Goal: Task Accomplishment & Management: Manage account settings

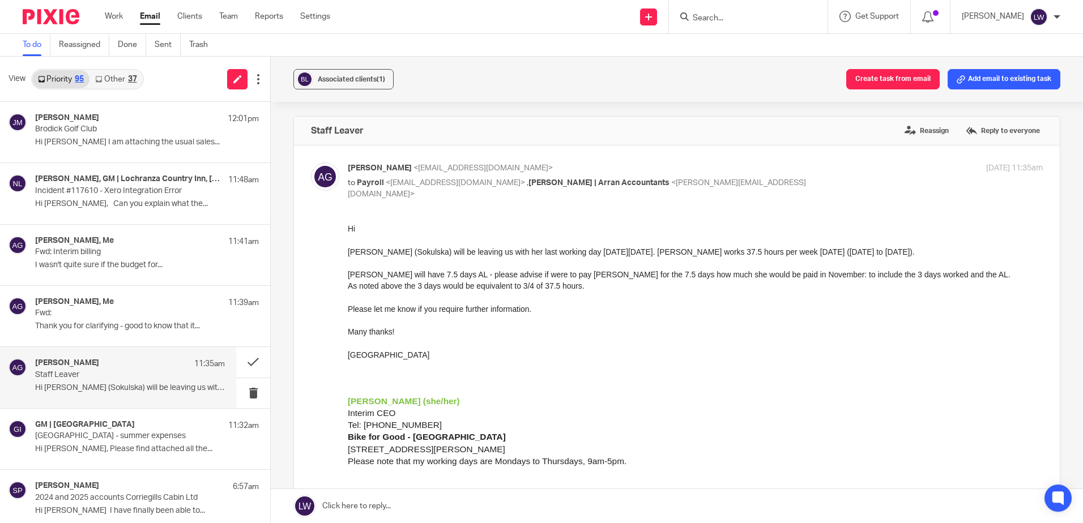
scroll to position [57, 0]
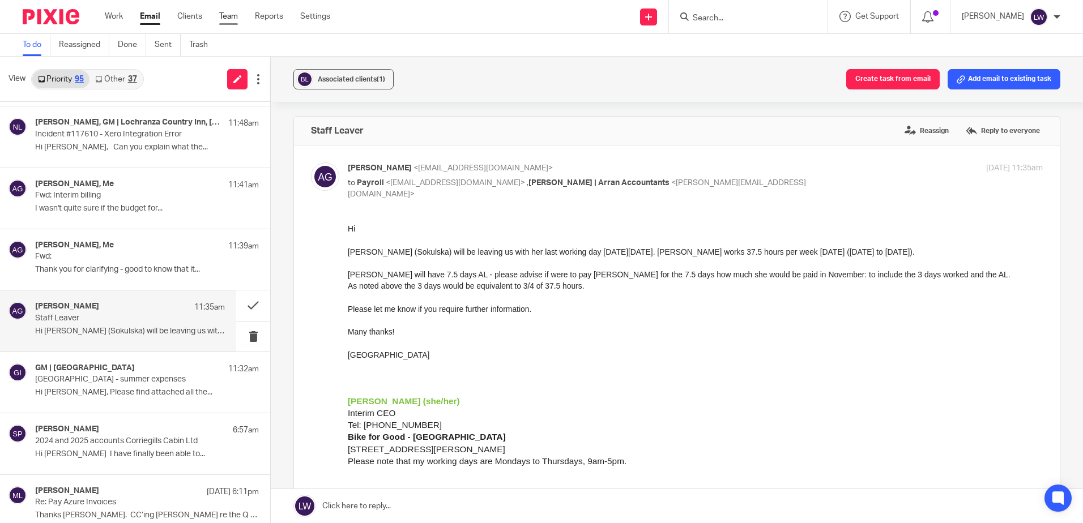
click at [233, 19] on link "Team" at bounding box center [228, 16] width 19 height 11
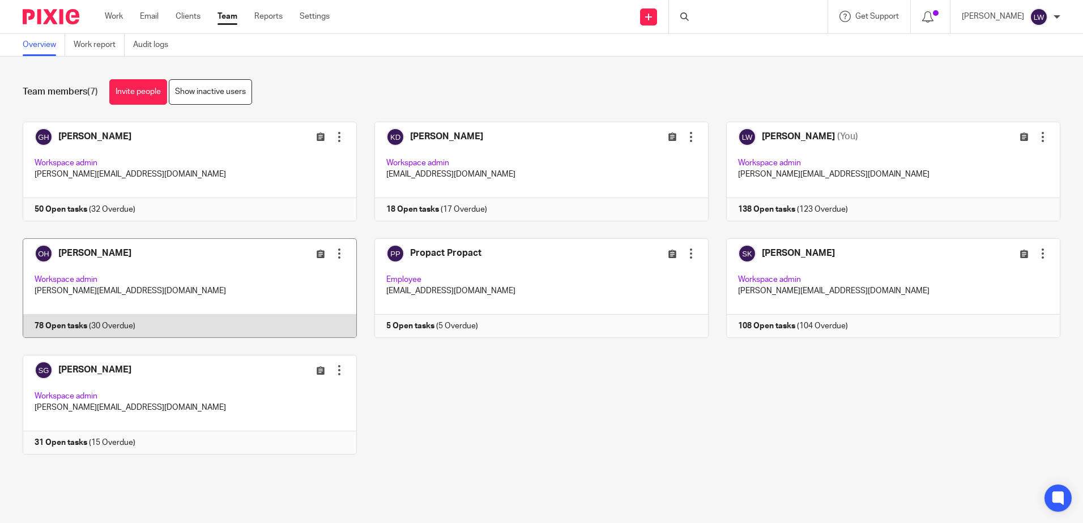
click at [123, 258] on link at bounding box center [181, 288] width 352 height 100
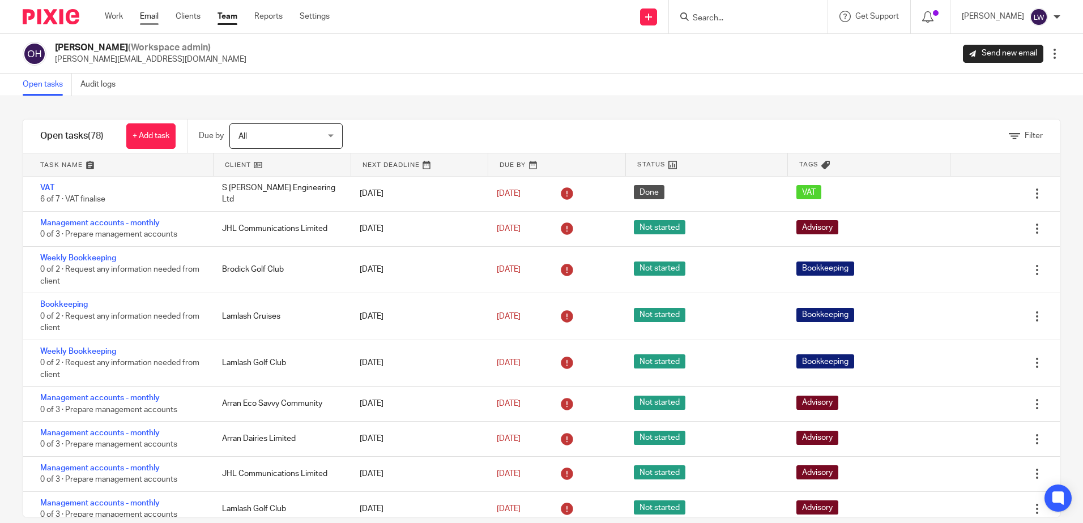
click at [143, 19] on link "Email" at bounding box center [149, 16] width 19 height 11
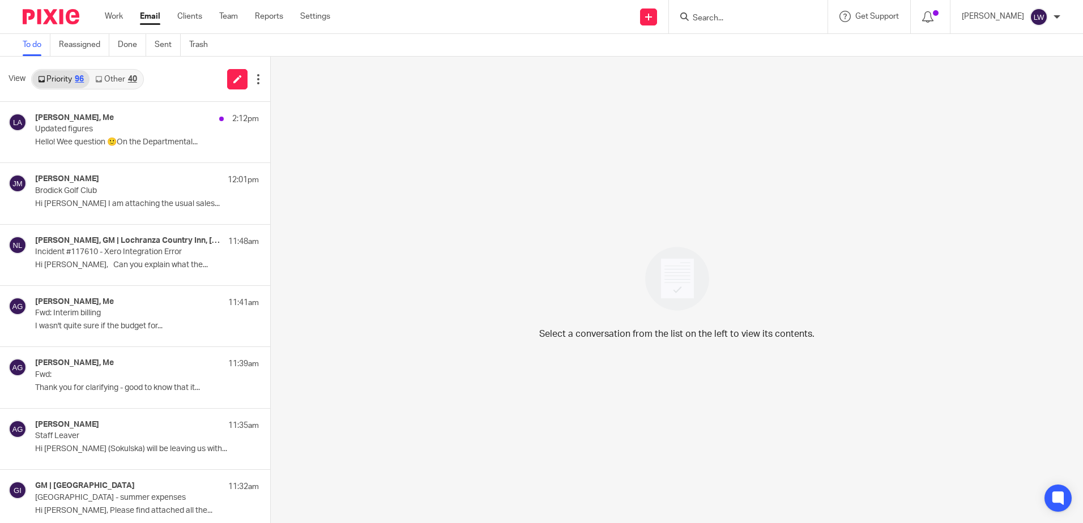
click at [117, 79] on link "Other 40" at bounding box center [115, 79] width 53 height 18
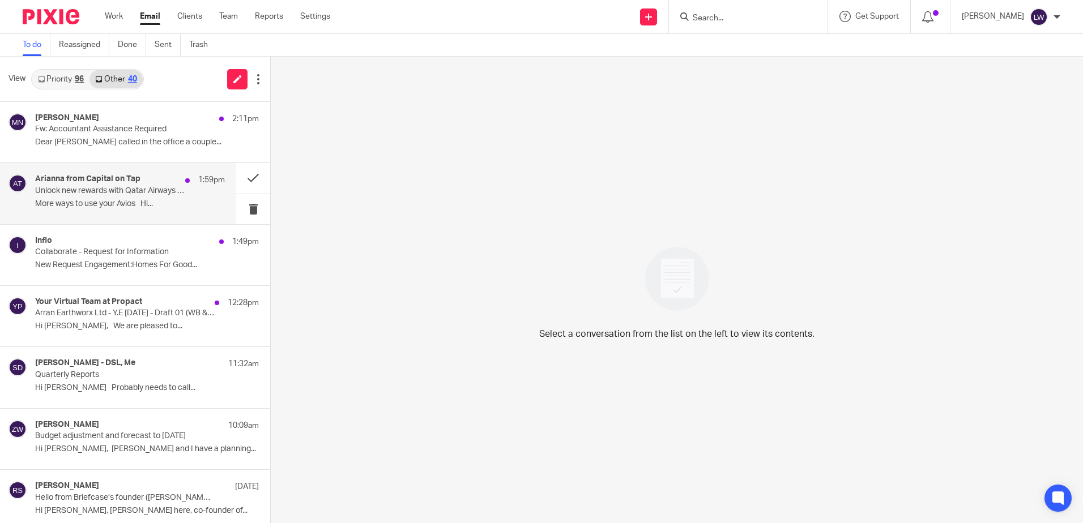
click at [122, 197] on div "Arianna from Capital on Tap 1:59pm Unlock new rewards with Qatar Airways Privil…" at bounding box center [130, 193] width 190 height 38
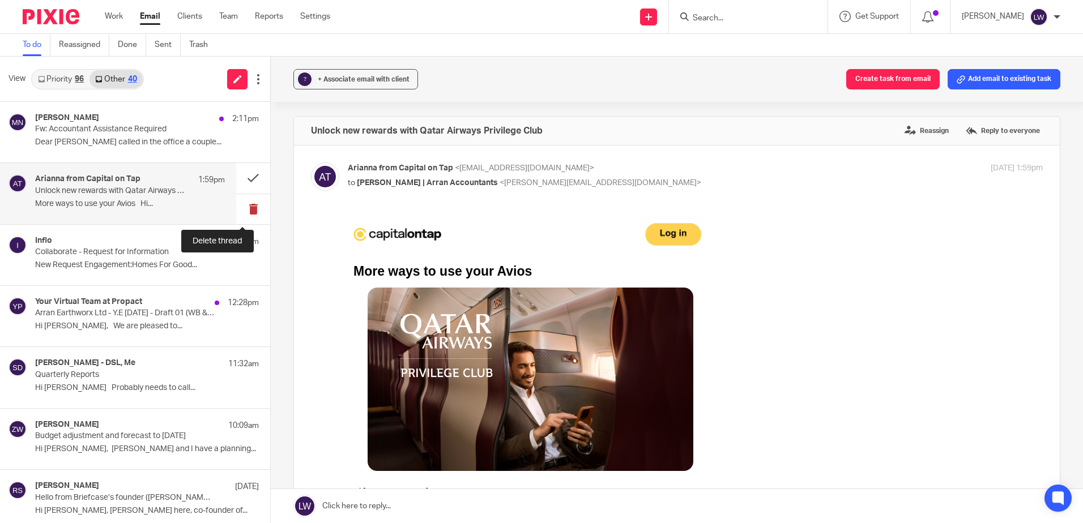
click at [243, 210] on button at bounding box center [253, 209] width 34 height 30
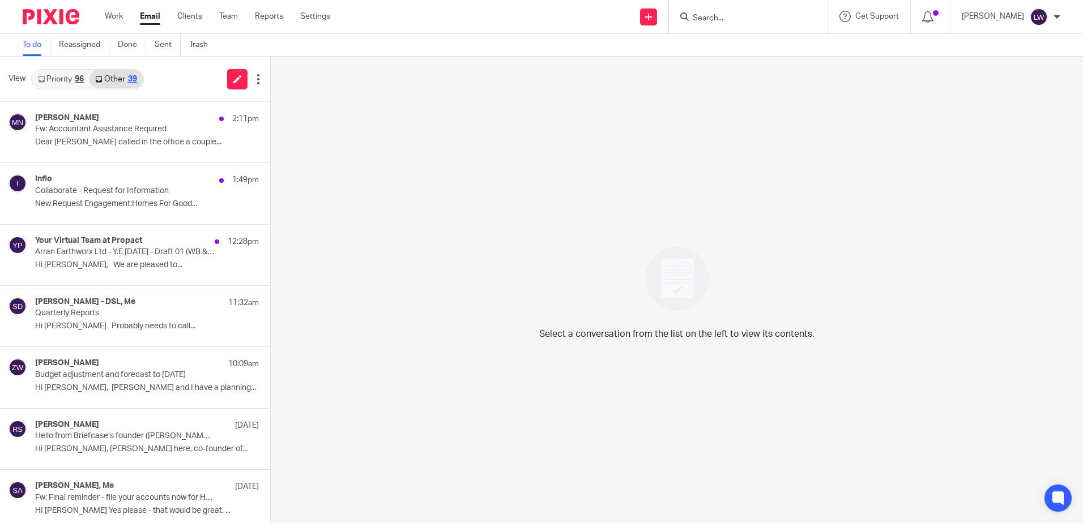
click at [723, 5] on div at bounding box center [748, 16] width 159 height 33
click at [732, 18] on input "Search" at bounding box center [743, 19] width 102 height 10
type input "arran estate"
click at [745, 50] on link at bounding box center [784, 49] width 191 height 26
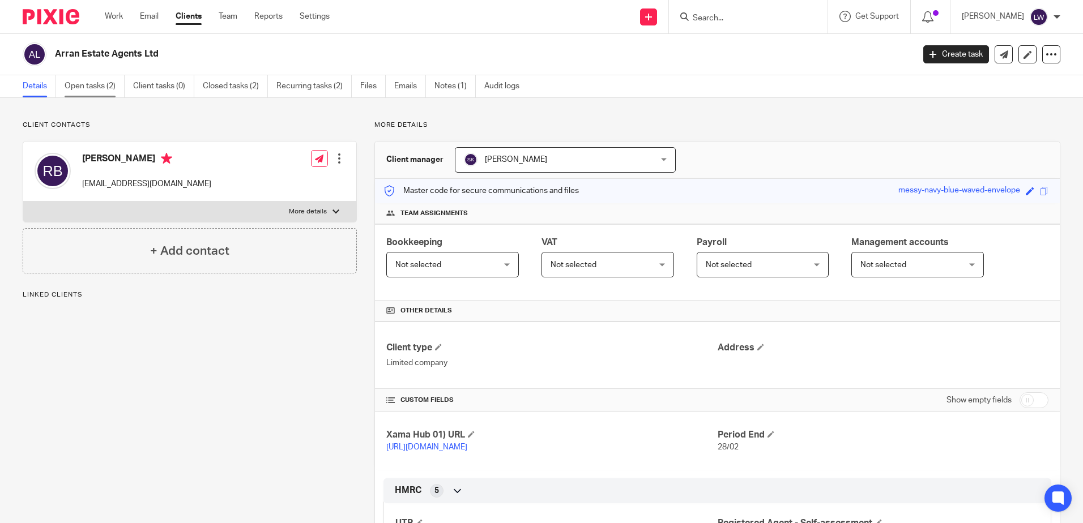
click at [76, 92] on link "Open tasks (2)" at bounding box center [95, 86] width 60 height 22
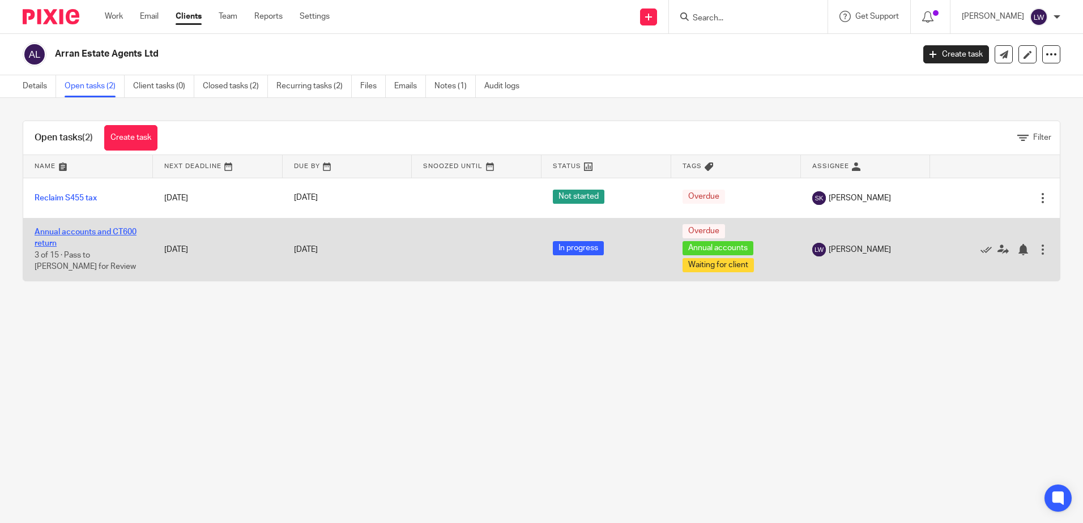
click at [113, 233] on link "Annual accounts and CT600 return" at bounding box center [86, 237] width 102 height 19
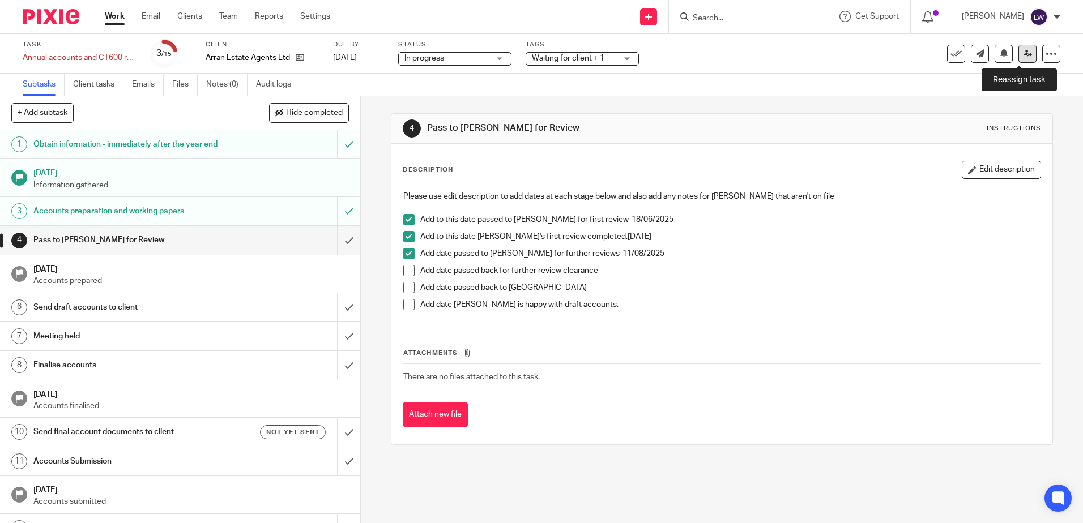
click at [1023, 50] on icon at bounding box center [1027, 53] width 8 height 8
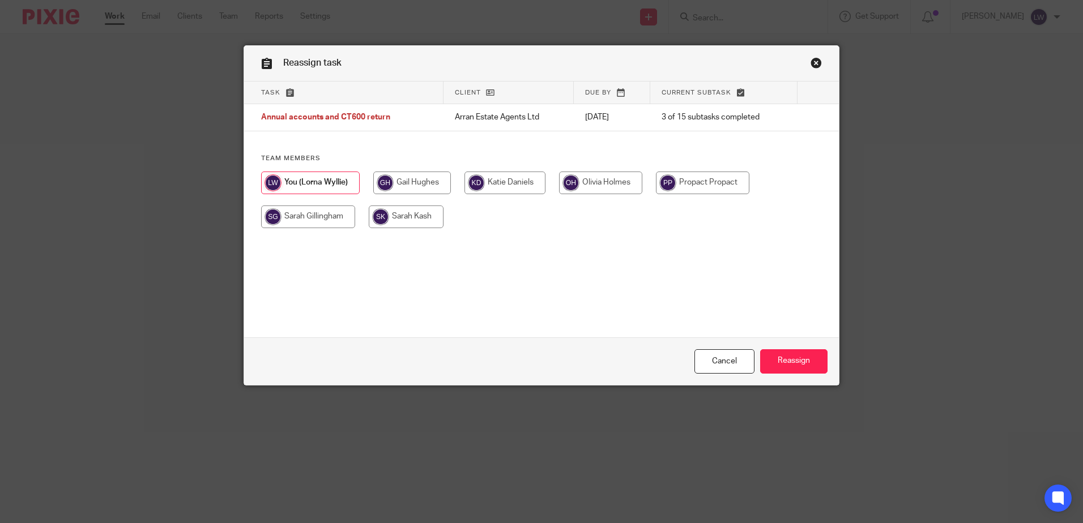
click at [390, 217] on input "radio" at bounding box center [406, 217] width 75 height 23
radio input "true"
click at [788, 350] on input "Reassign" at bounding box center [793, 361] width 67 height 24
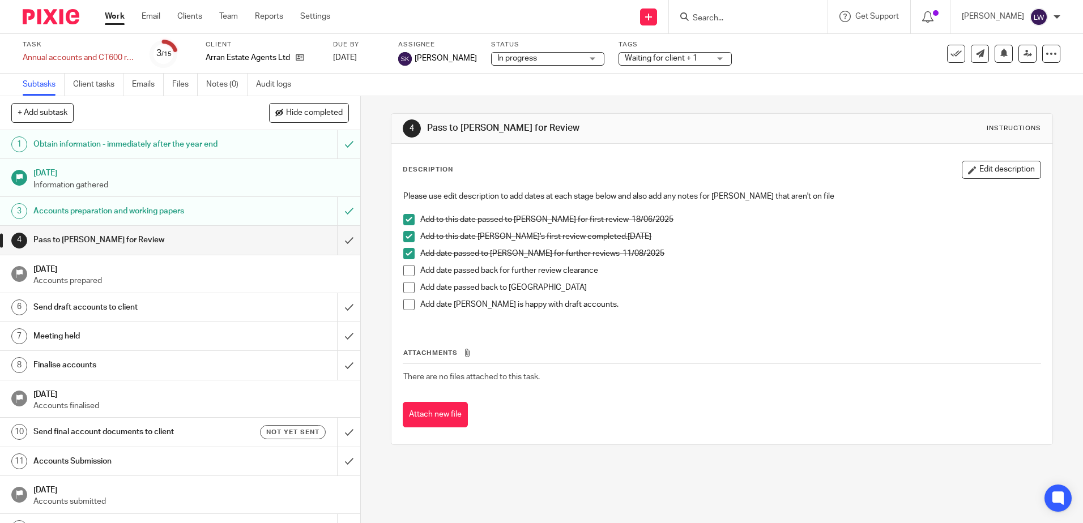
click at [753, 21] on input "Search" at bounding box center [743, 19] width 102 height 10
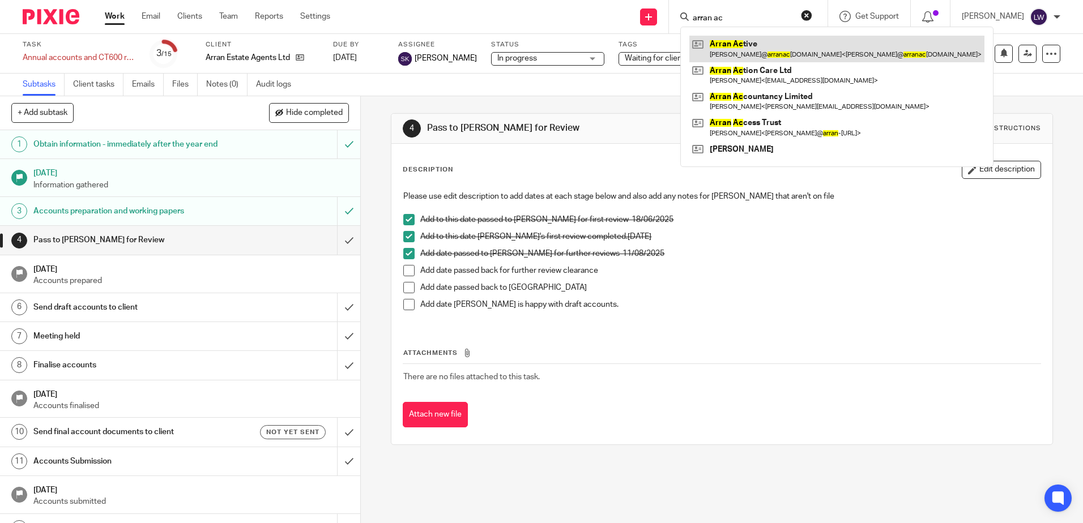
type input "arran ac"
click at [778, 52] on link at bounding box center [836, 49] width 295 height 26
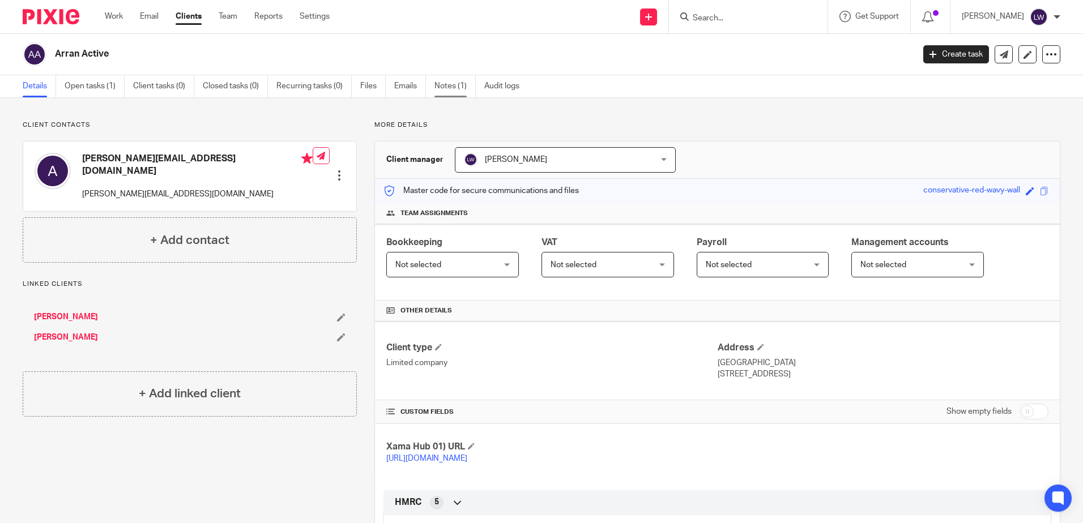
click at [456, 83] on link "Notes (1)" at bounding box center [454, 86] width 41 height 22
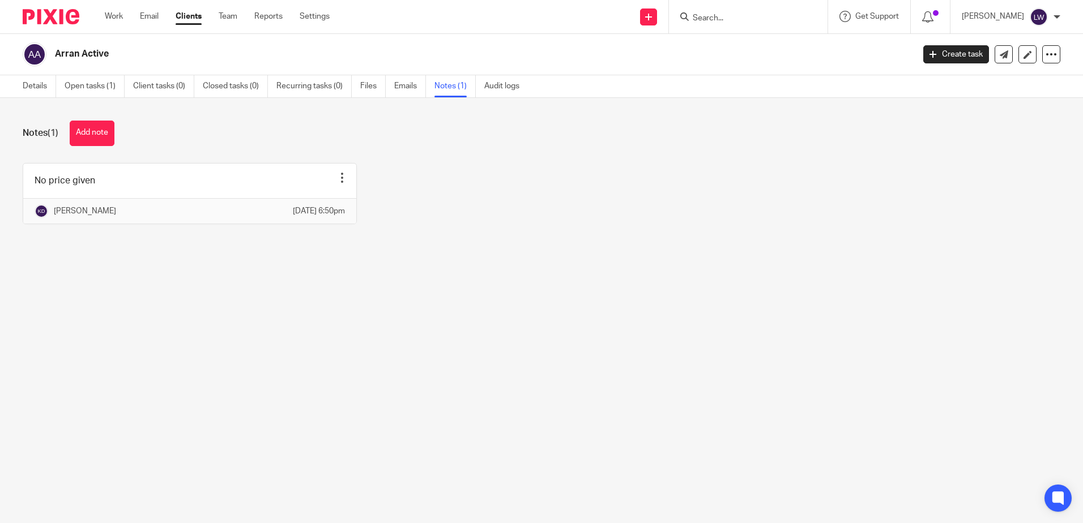
click at [737, 16] on input "Search" at bounding box center [743, 19] width 102 height 10
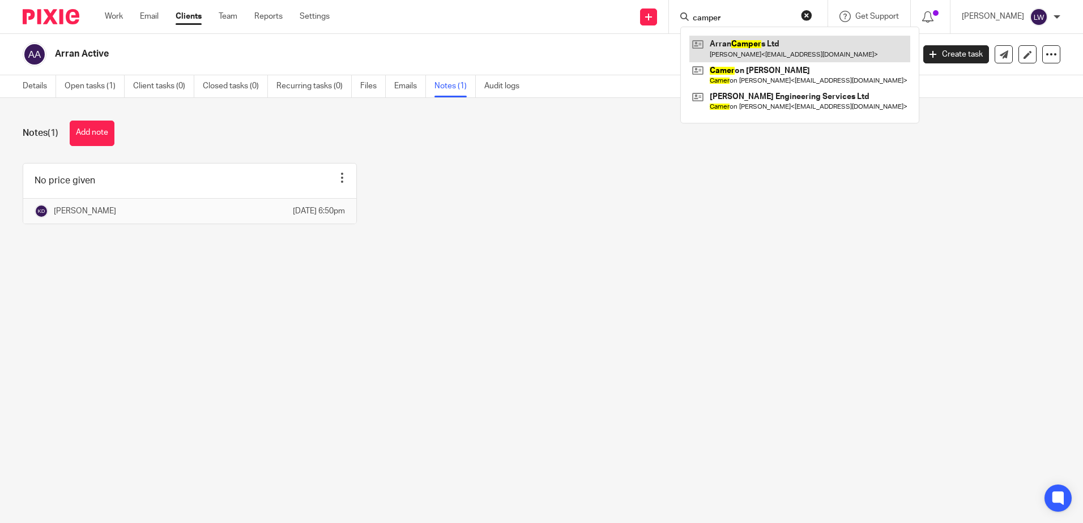
type input "camper"
click at [765, 50] on link at bounding box center [799, 49] width 221 height 26
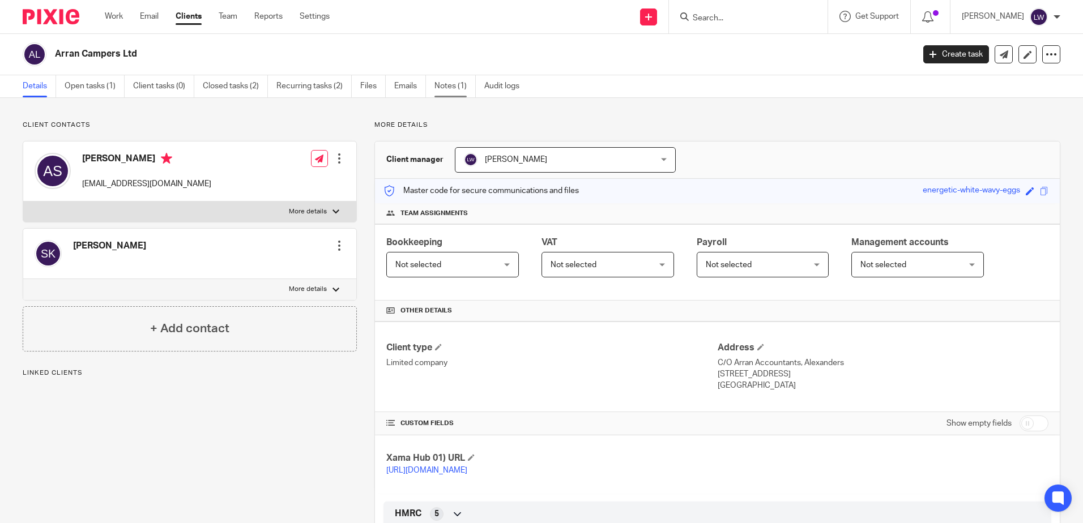
click at [447, 84] on link "Notes (1)" at bounding box center [454, 86] width 41 height 22
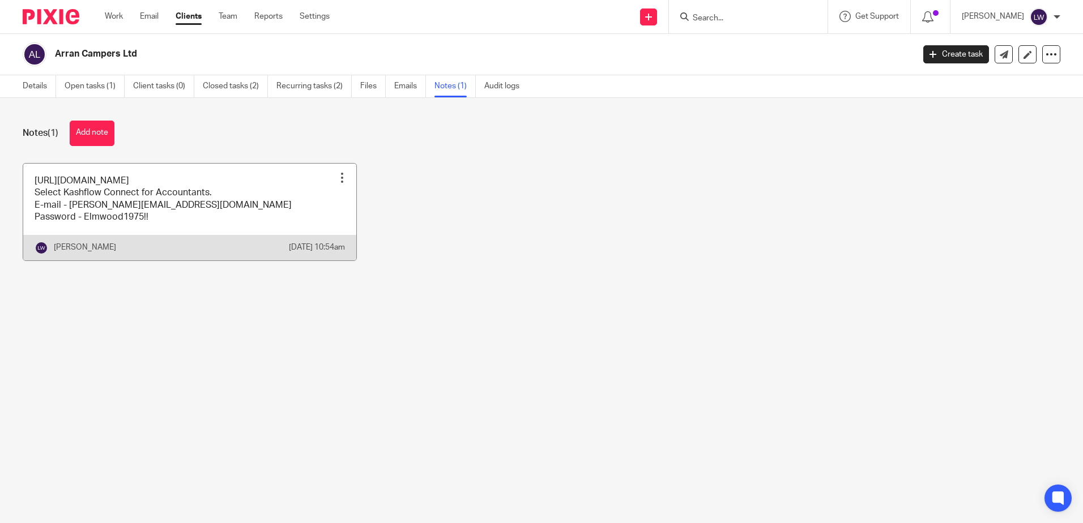
click at [156, 201] on link at bounding box center [189, 212] width 333 height 97
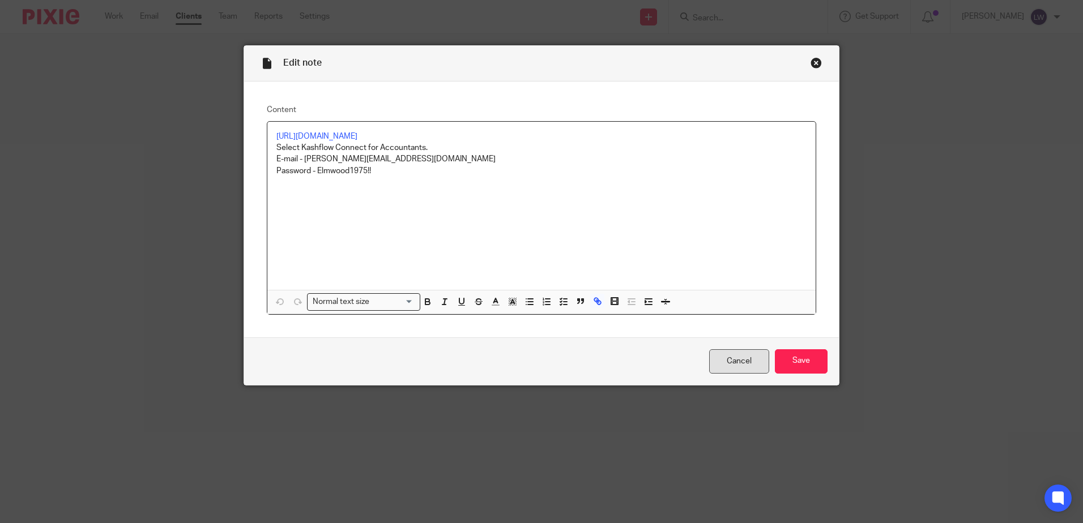
click at [723, 365] on link "Cancel" at bounding box center [739, 361] width 60 height 24
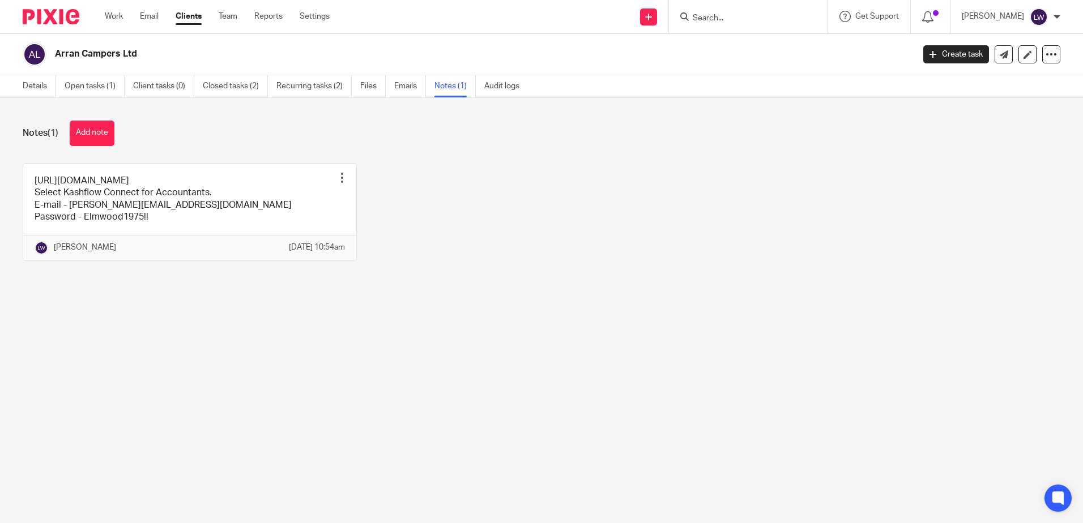
click at [724, 16] on input "Search" at bounding box center [743, 19] width 102 height 10
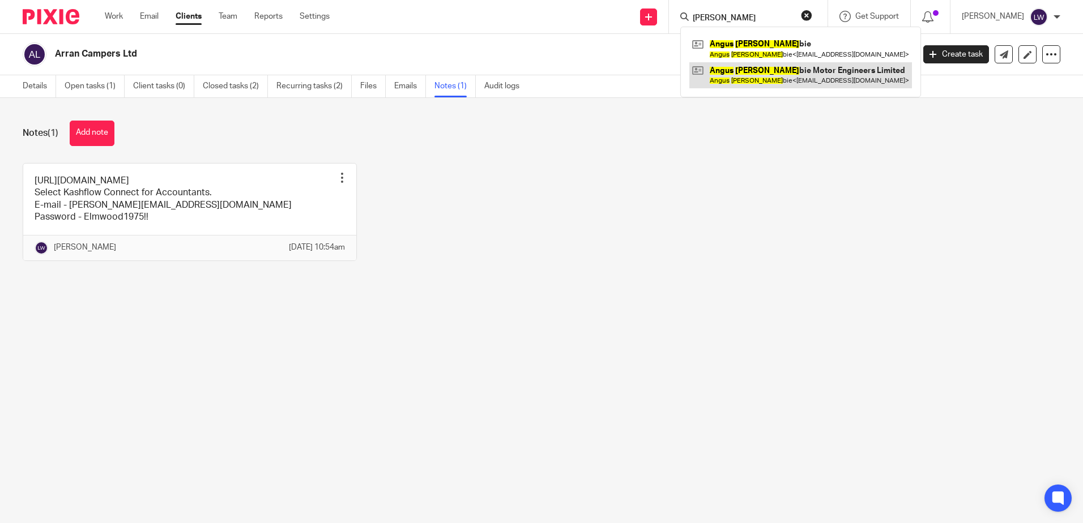
type input "angus lam"
click at [766, 75] on link at bounding box center [800, 75] width 223 height 26
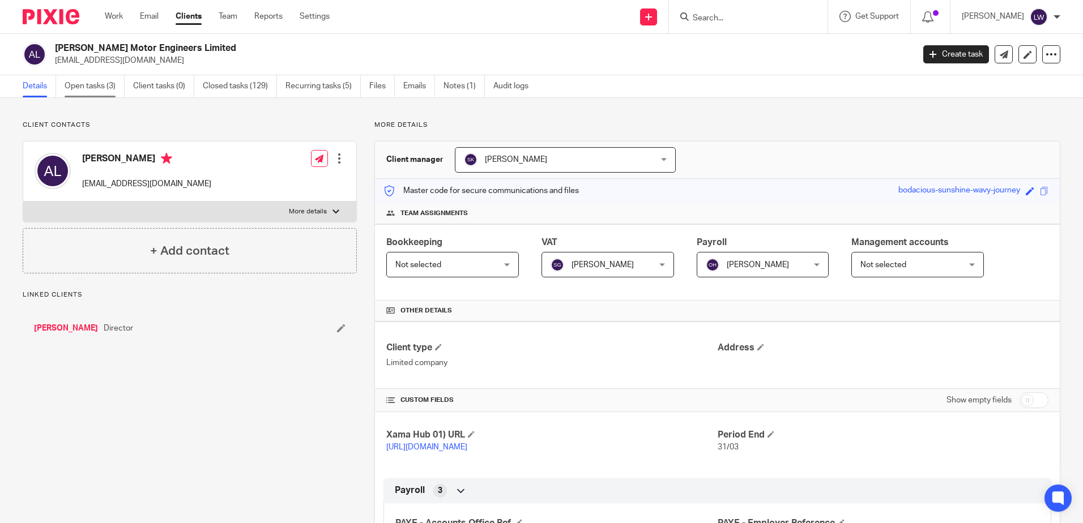
click at [101, 80] on link "Open tasks (3)" at bounding box center [95, 86] width 60 height 22
